Goal: Information Seeking & Learning: Compare options

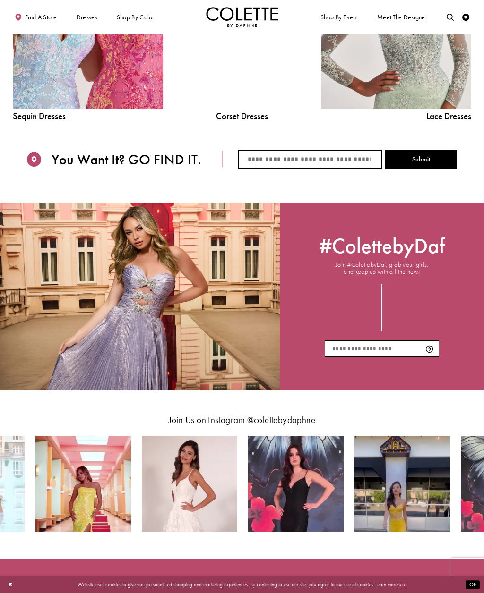
scroll to position [858, 0]
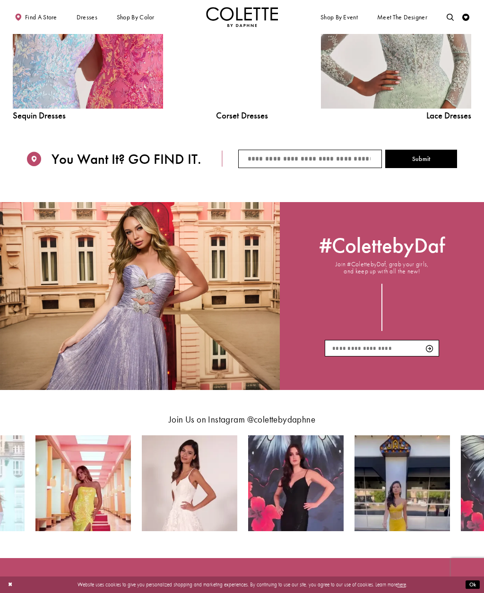
click at [449, 84] on link "Lace Dress Spring 2025 collection Related Link" at bounding box center [396, 14] width 150 height 190
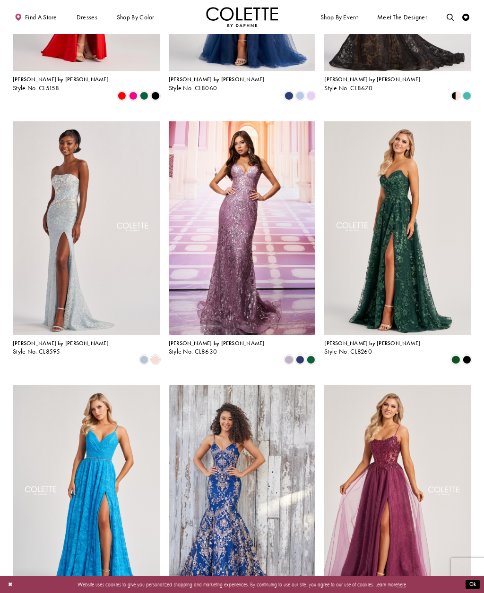
scroll to position [479, 0]
click at [45, 235] on img "Visit Colette by Daphne Style No. CL8595 Page" at bounding box center [86, 229] width 147 height 214
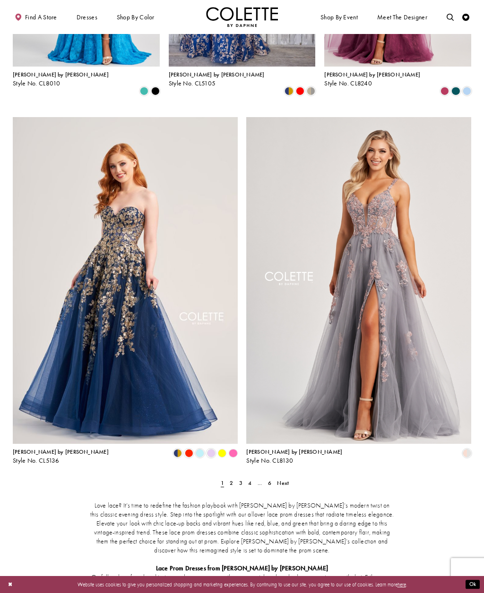
scroll to position [1012, 0]
click at [232, 479] on span "2" at bounding box center [231, 483] width 3 height 8
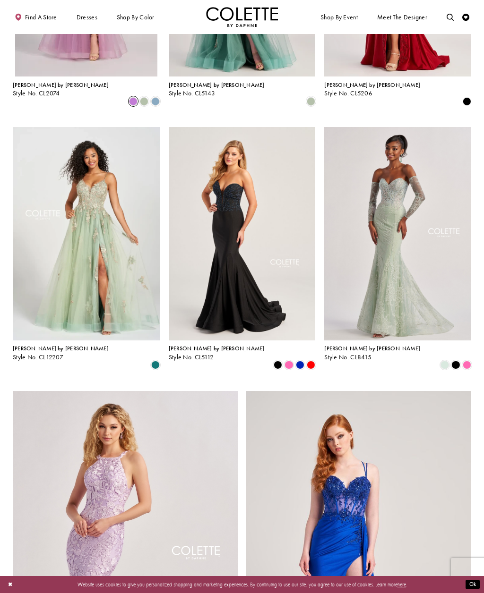
scroll to position [745, 0]
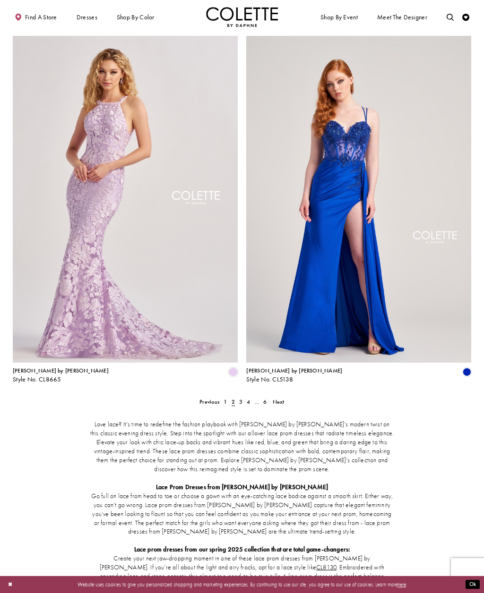
click at [237, 397] on link "3" at bounding box center [241, 402] width 8 height 10
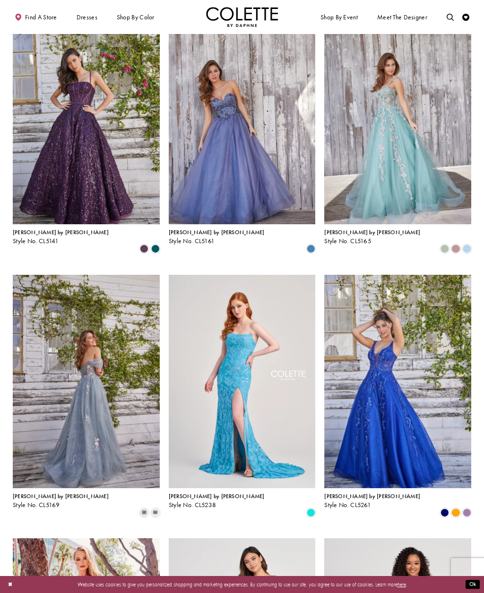
scroll to position [65, 0]
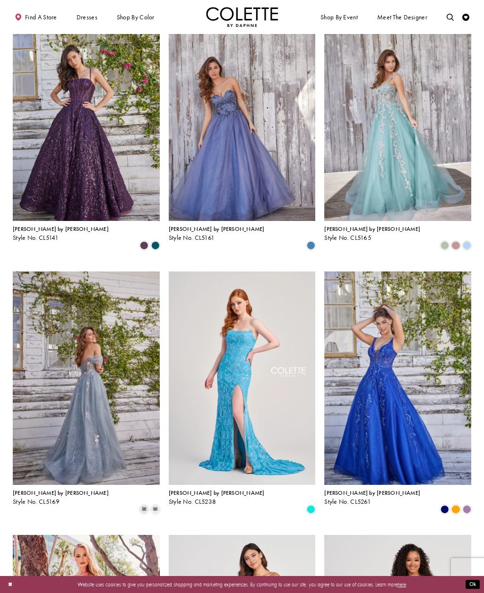
click at [450, 100] on img "Visit Colette by Daphne Style No. CL5165 Page" at bounding box center [397, 115] width 147 height 214
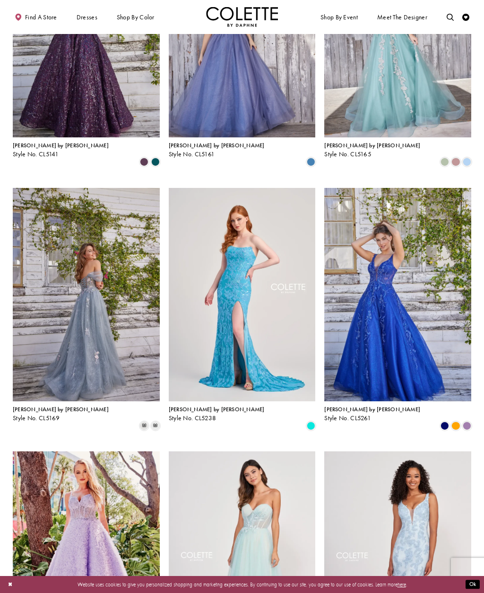
scroll to position [149, 0]
click at [54, 329] on img "Visit Colette by Daphne Style No. CL5169 Page" at bounding box center [86, 295] width 147 height 214
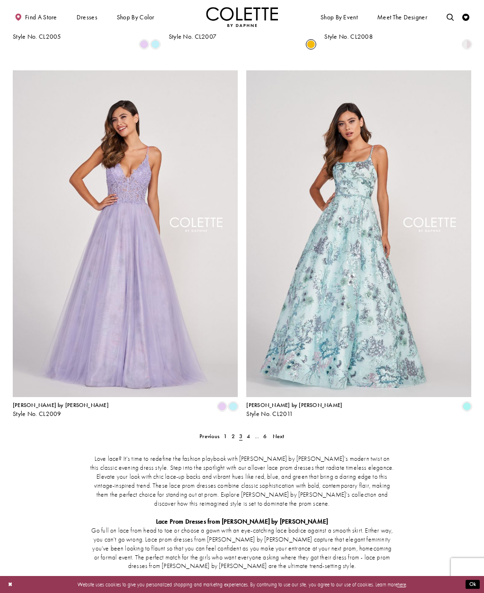
scroll to position [1070, 0]
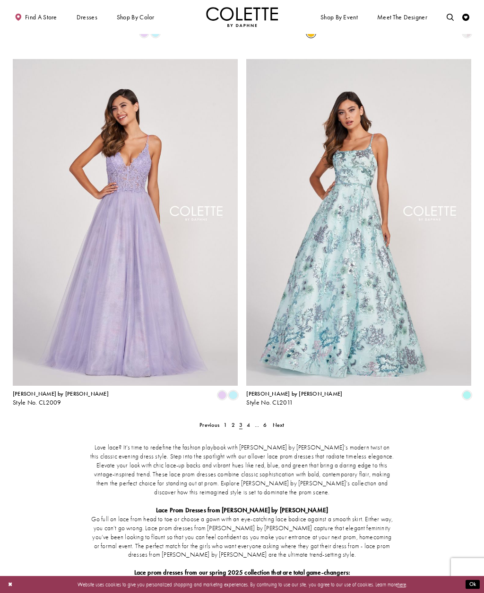
click at [245, 420] on link "4" at bounding box center [249, 425] width 8 height 10
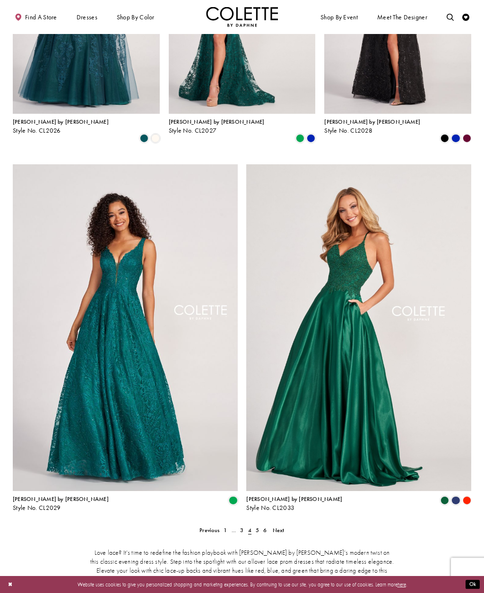
scroll to position [967, 0]
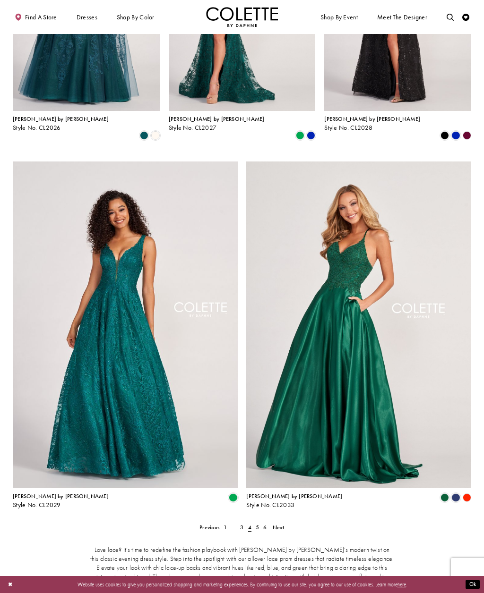
click at [257, 524] on span "5" at bounding box center [257, 528] width 3 height 8
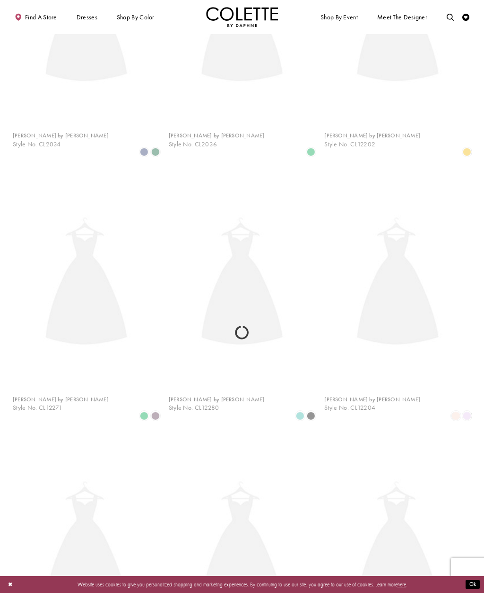
scroll to position [38, 0]
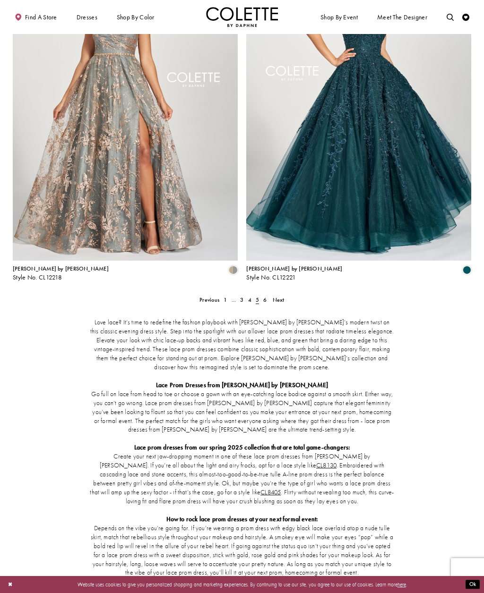
click at [268, 295] on link "6" at bounding box center [265, 300] width 8 height 10
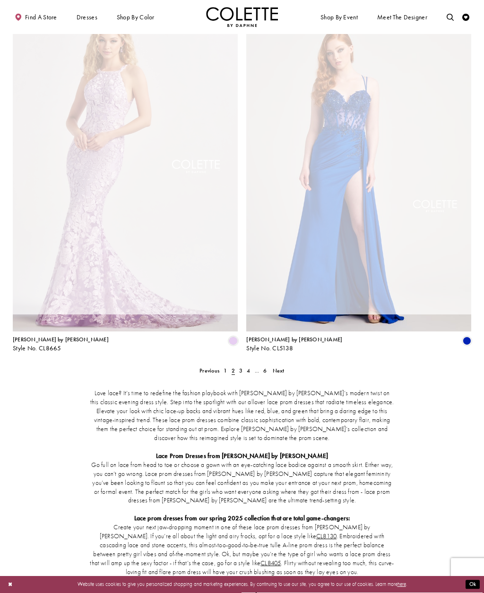
scroll to position [38, 0]
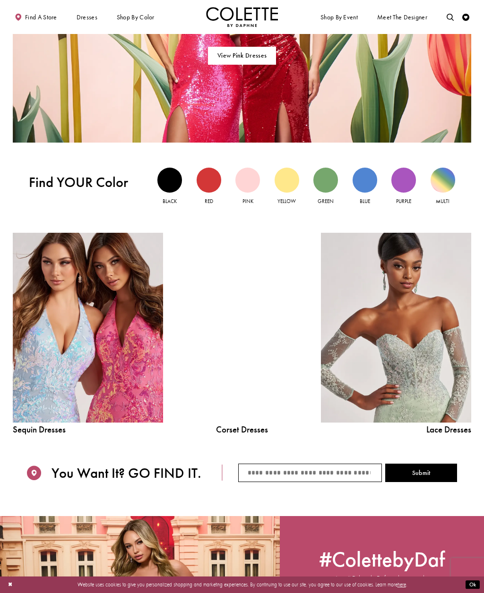
click at [204, 302] on div at bounding box center [241, 328] width 107 height 190
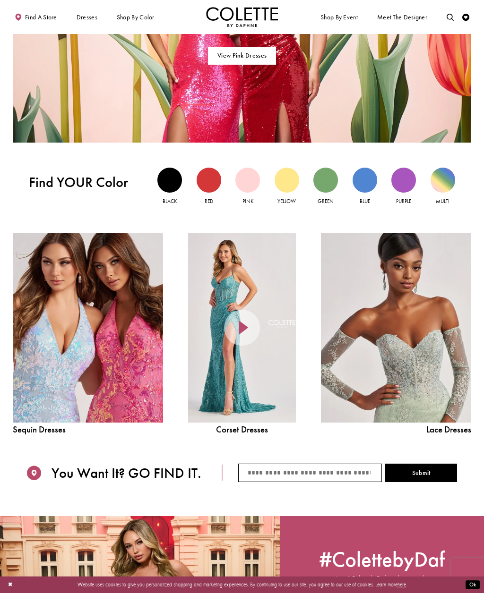
click at [205, 280] on div at bounding box center [241, 328] width 107 height 190
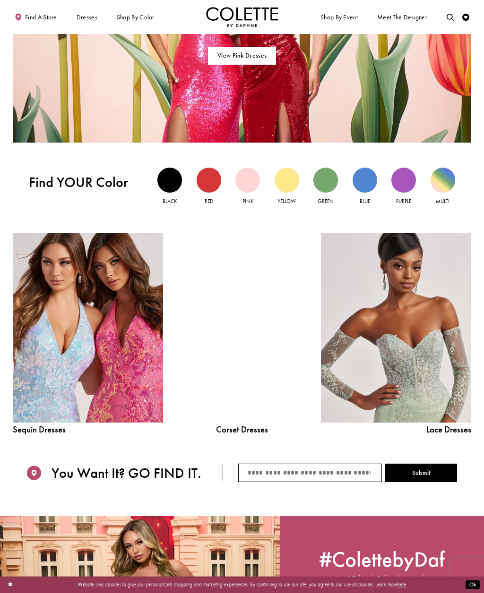
click at [232, 434] on link "Corset Dresses" at bounding box center [241, 430] width 107 height 9
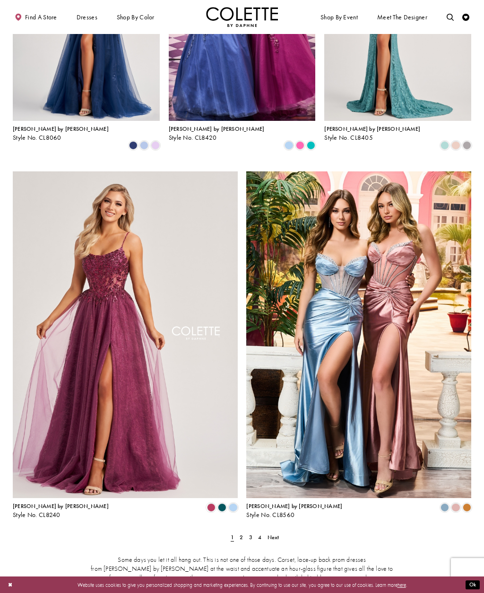
scroll to position [961, 0]
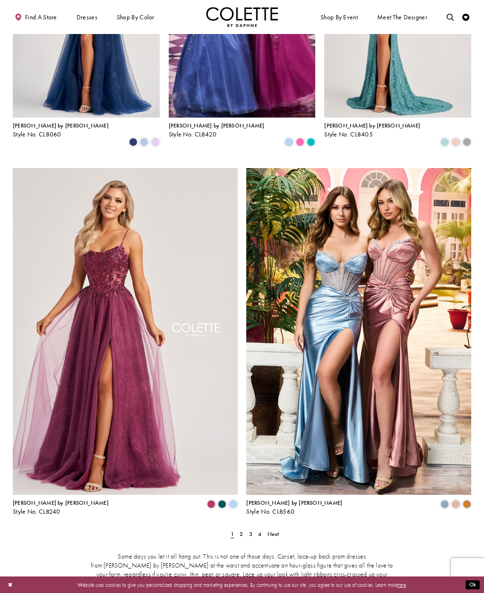
click at [234, 529] on span "1" at bounding box center [232, 534] width 8 height 10
click at [240, 529] on link "2" at bounding box center [242, 534] width 8 height 10
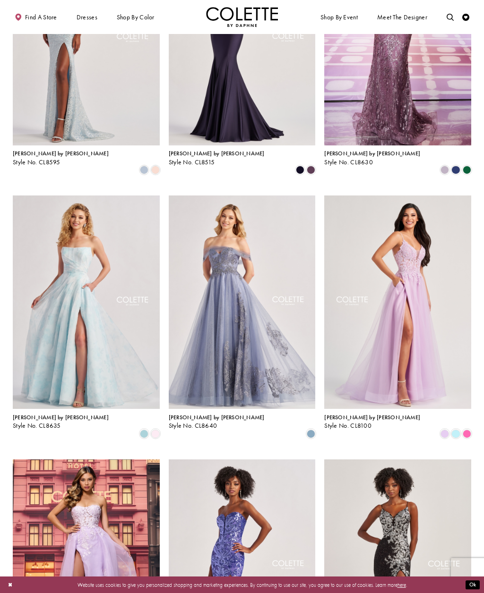
scroll to position [412, 0]
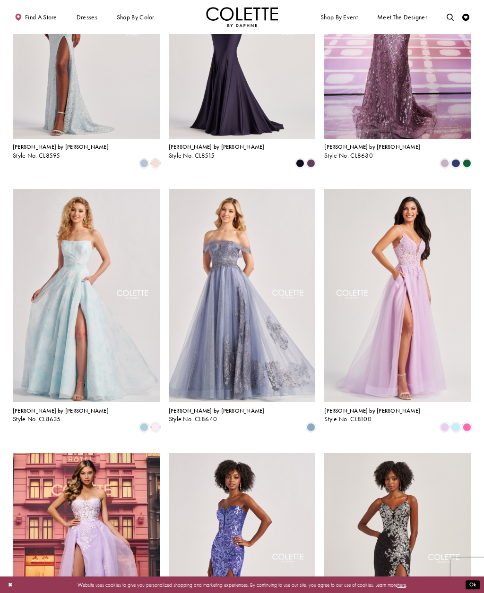
click at [191, 353] on img "Visit Colette by Daphne Style No. CL8640 Page" at bounding box center [242, 296] width 147 height 214
